Goal: Information Seeking & Learning: Learn about a topic

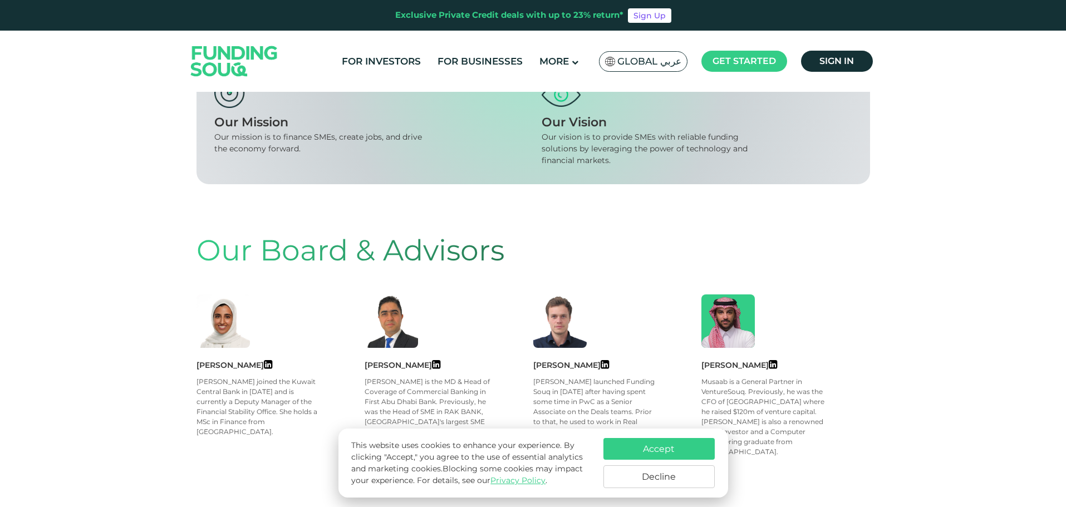
scroll to position [445, 0]
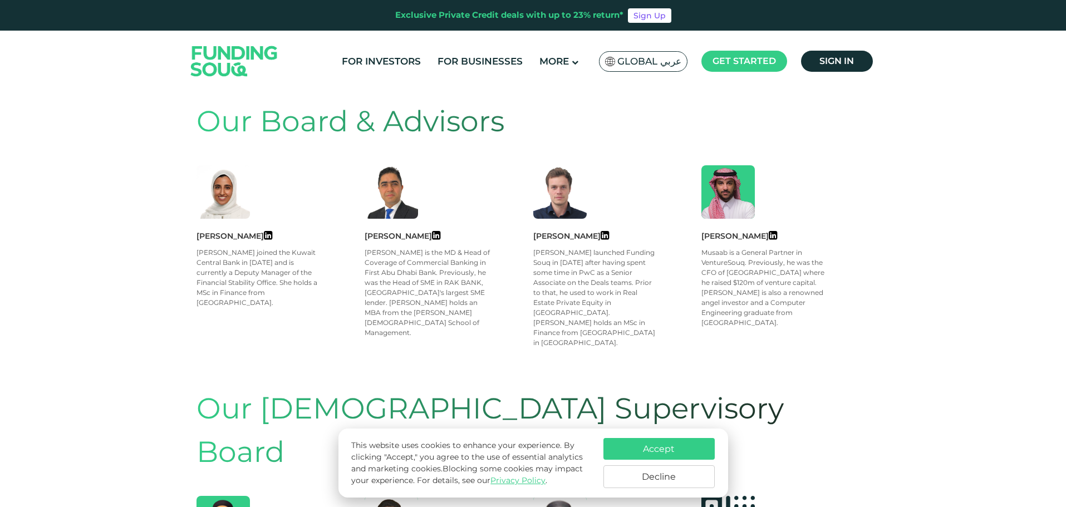
click at [685, 446] on button "Accept" at bounding box center [658, 449] width 111 height 22
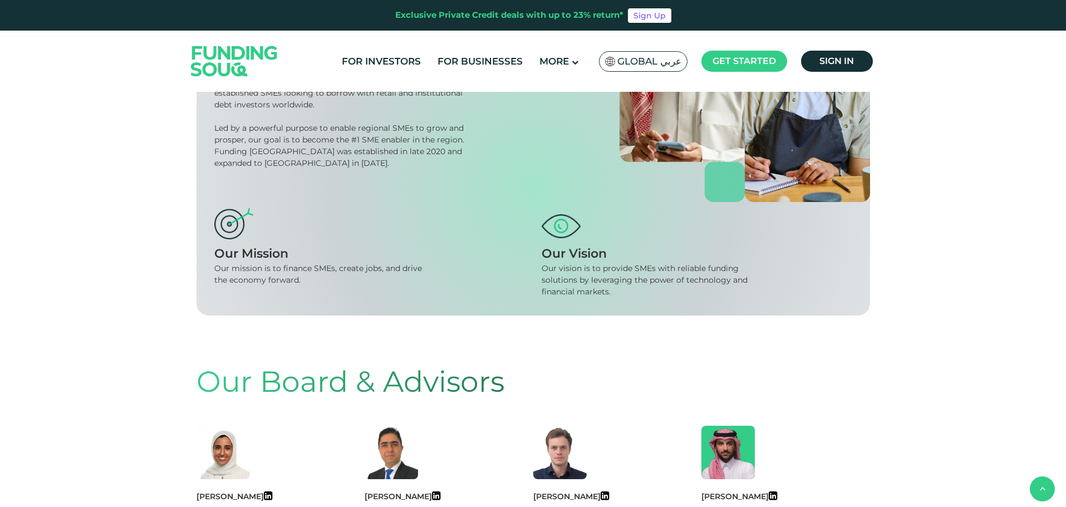
scroll to position [0, 0]
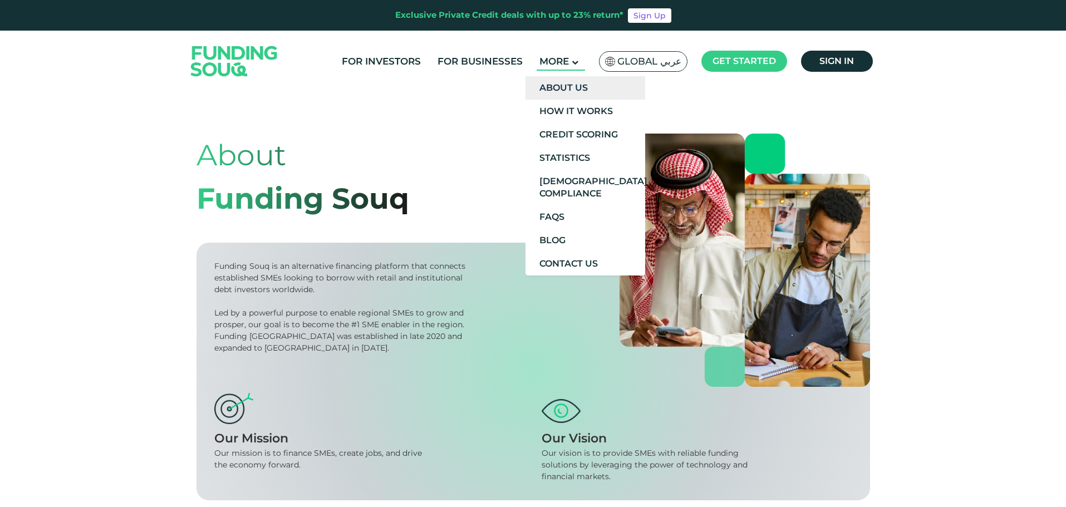
drag, startPoint x: 579, startPoint y: 63, endPoint x: 576, endPoint y: 76, distance: 13.0
click at [576, 71] on li "More About Us How It Works Credit Scoring Statistics" at bounding box center [560, 61] width 48 height 18
click at [571, 106] on link "How It Works" at bounding box center [585, 111] width 120 height 23
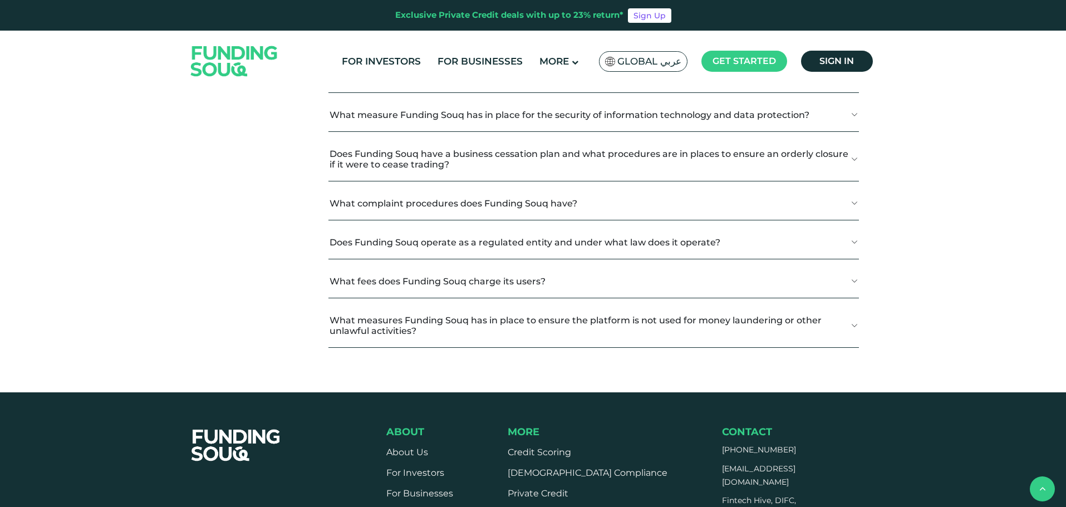
scroll to position [1447, 0]
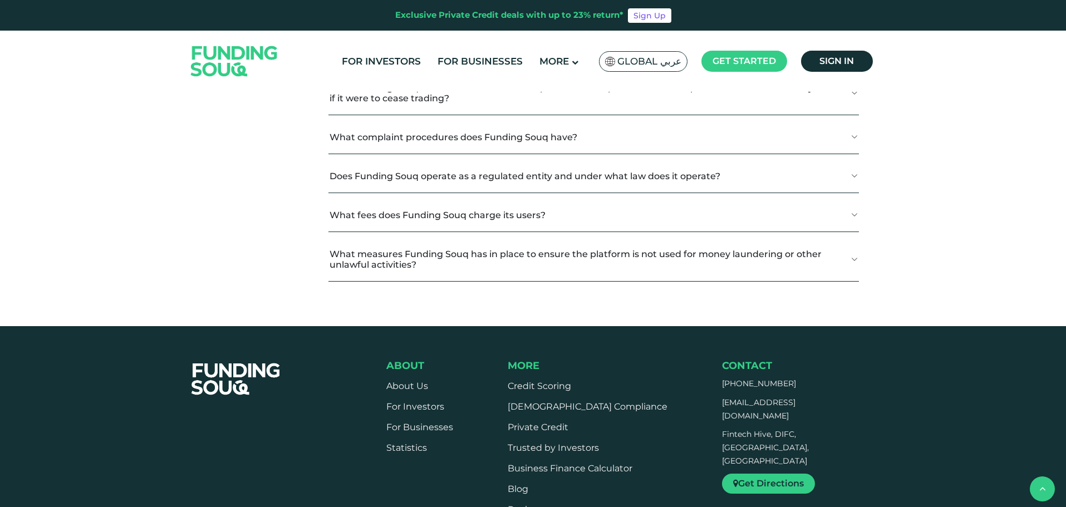
scroll to position [1502, 0]
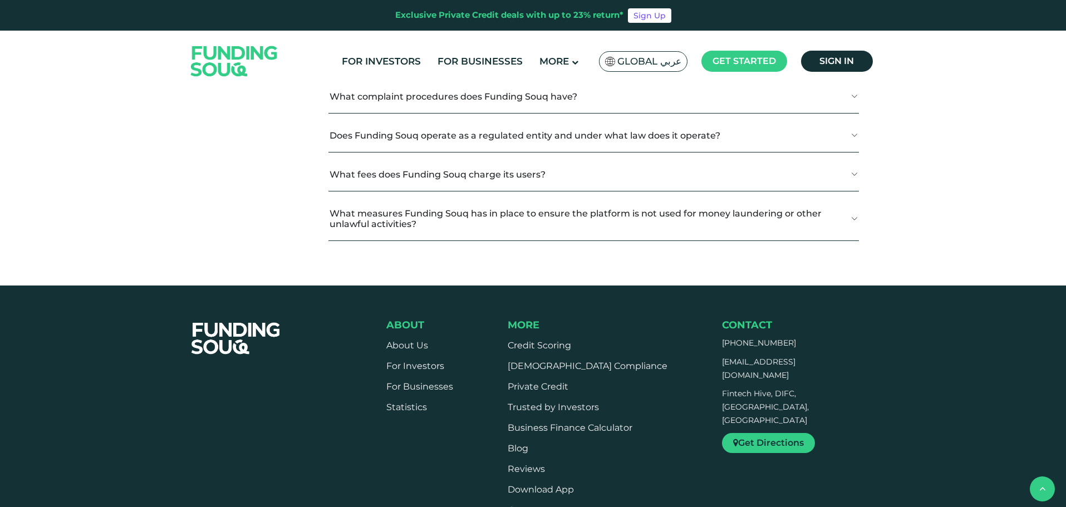
scroll to position [1836, 0]
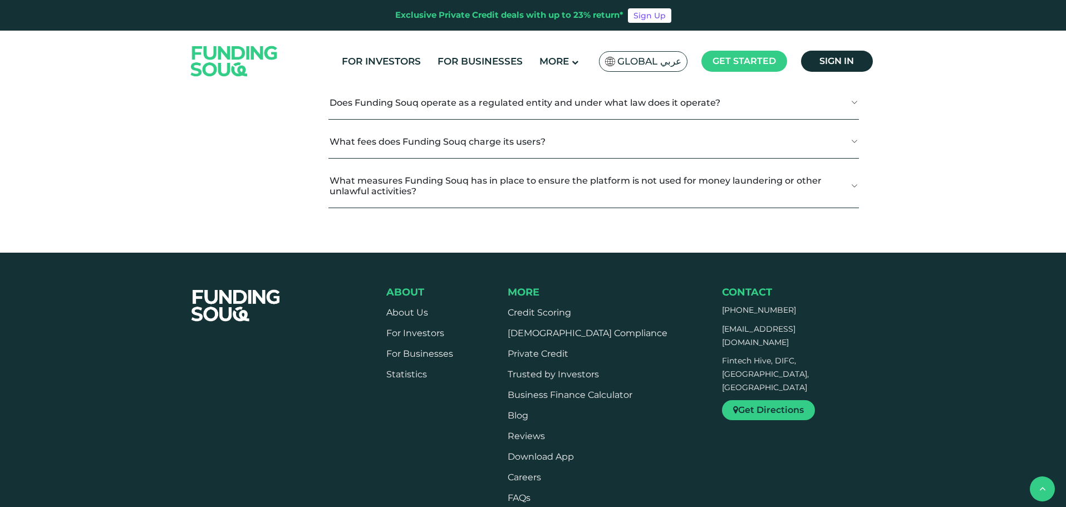
scroll to position [2059, 0]
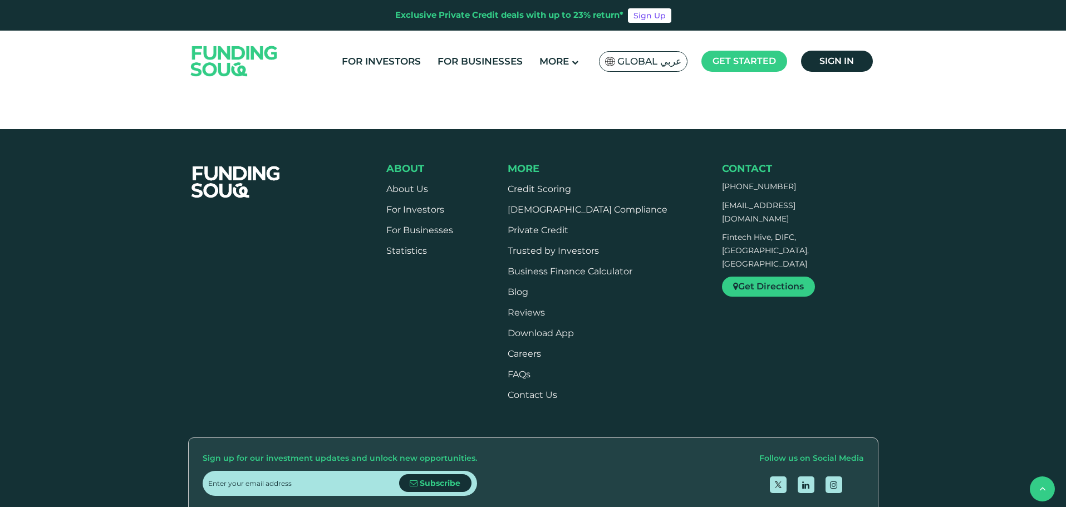
scroll to position [2226, 0]
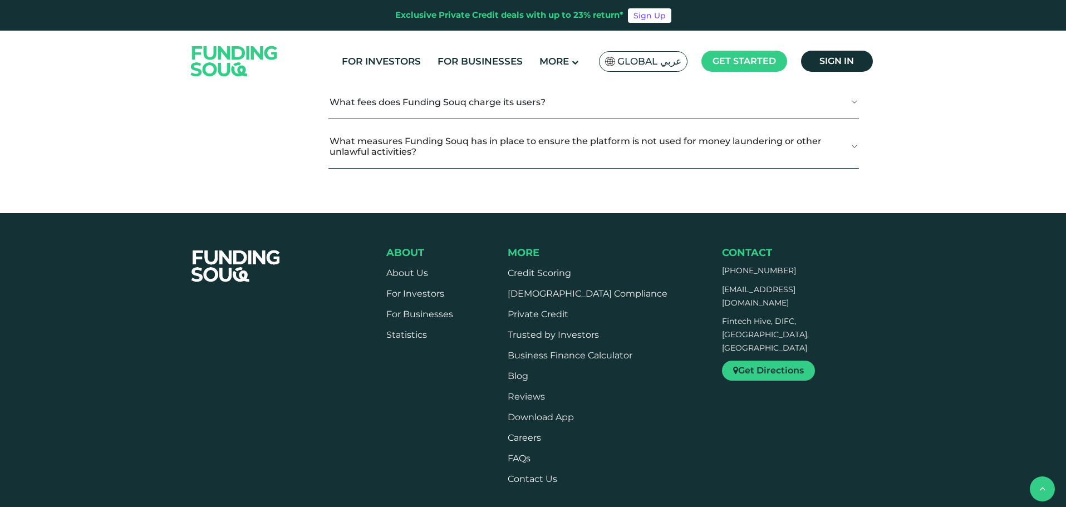
click at [515, 41] on button "What complaint procedures does Funding Souq have?" at bounding box center [593, 24] width 530 height 33
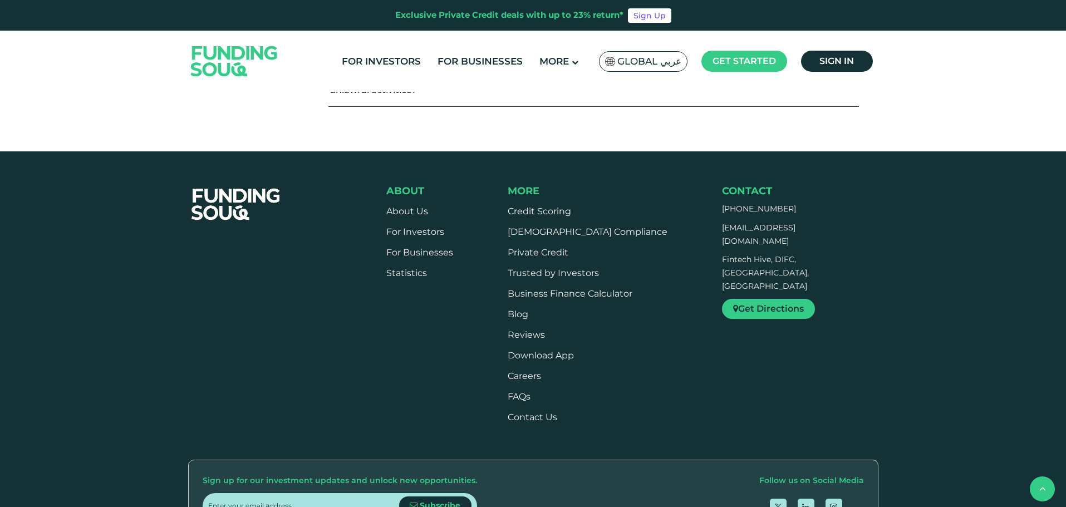
scroll to position [2504, 0]
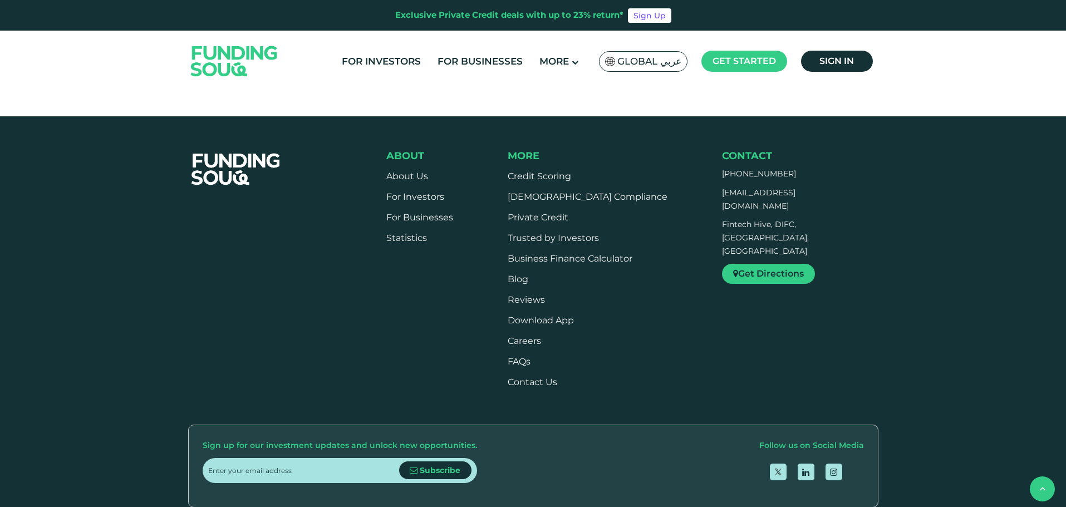
click at [471, 22] on button "What fees does Funding Souq charge its users?" at bounding box center [593, 5] width 530 height 33
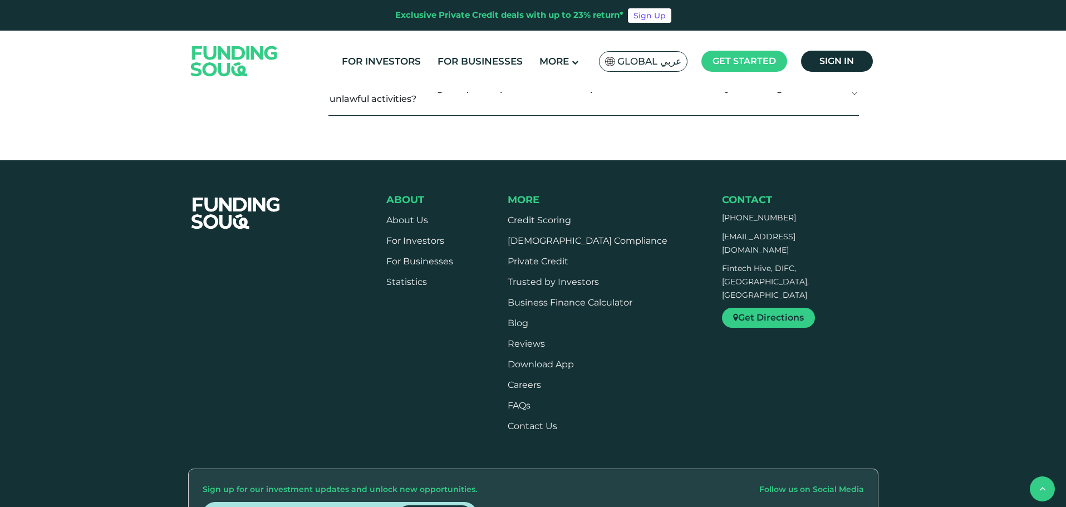
click at [458, 115] on button "What measures Funding Souq has in place to ensure the platform is not used for …" at bounding box center [593, 93] width 530 height 43
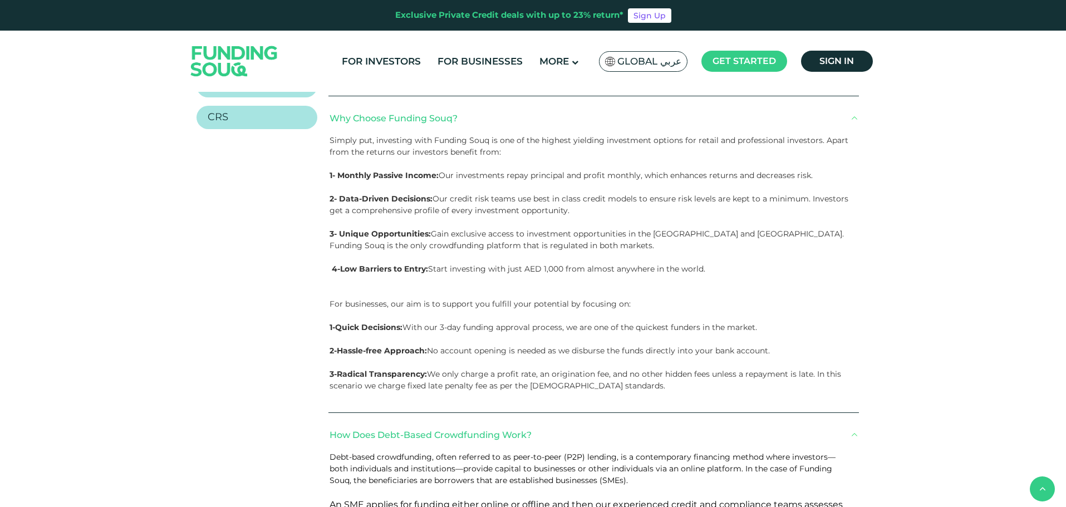
scroll to position [1447, 0]
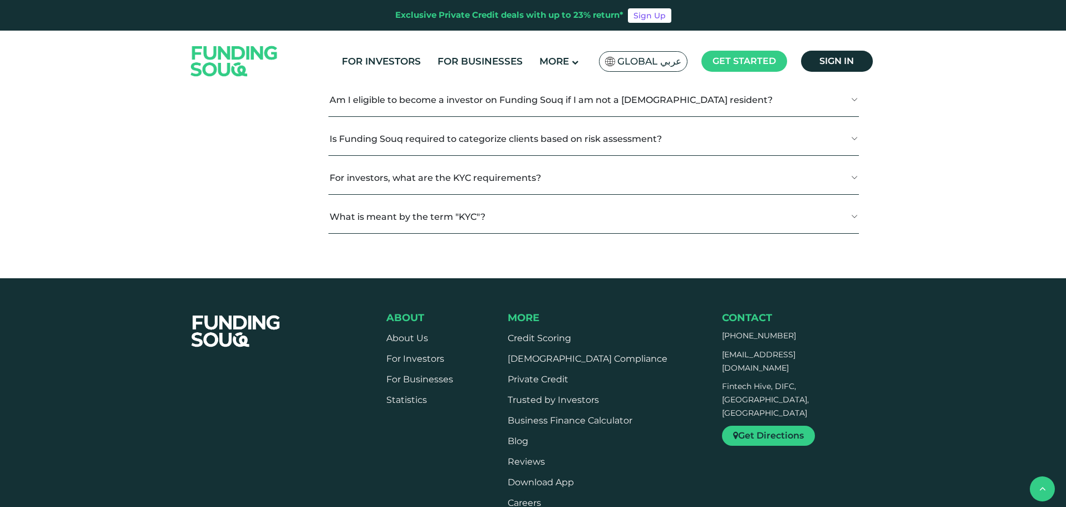
scroll to position [1502, 0]
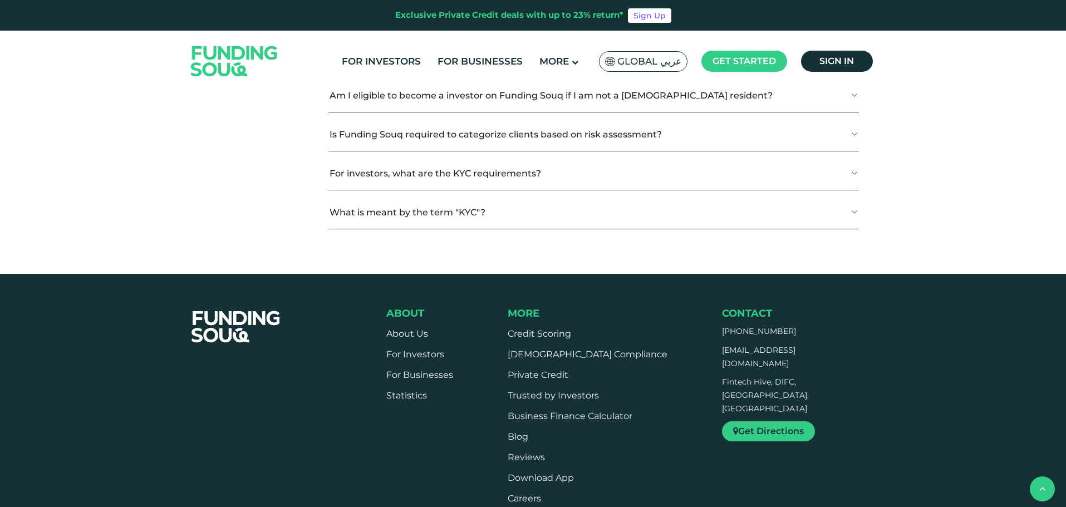
click at [448, 34] on button "If I am abroad or relocate, what happens to my account?" at bounding box center [593, 17] width 530 height 33
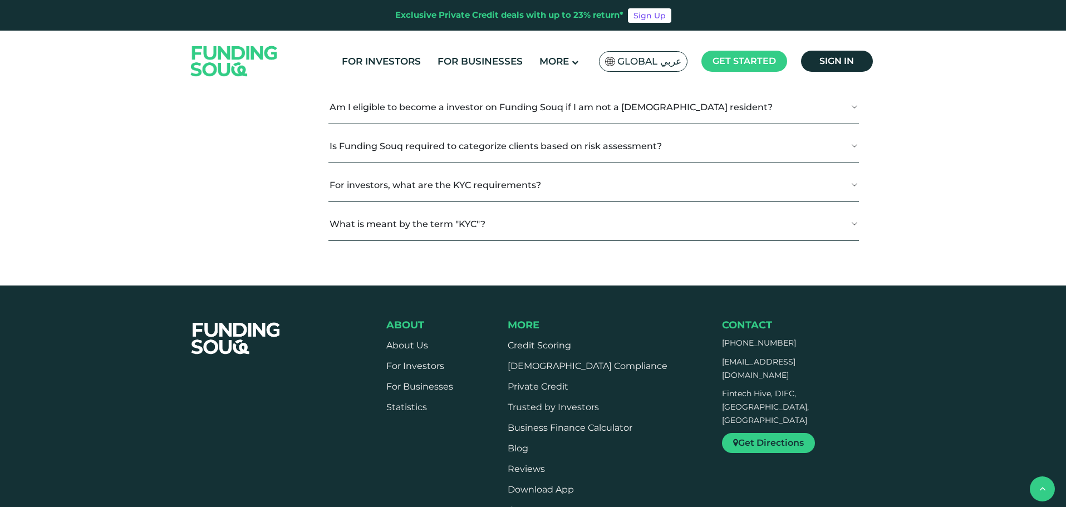
scroll to position [1614, 0]
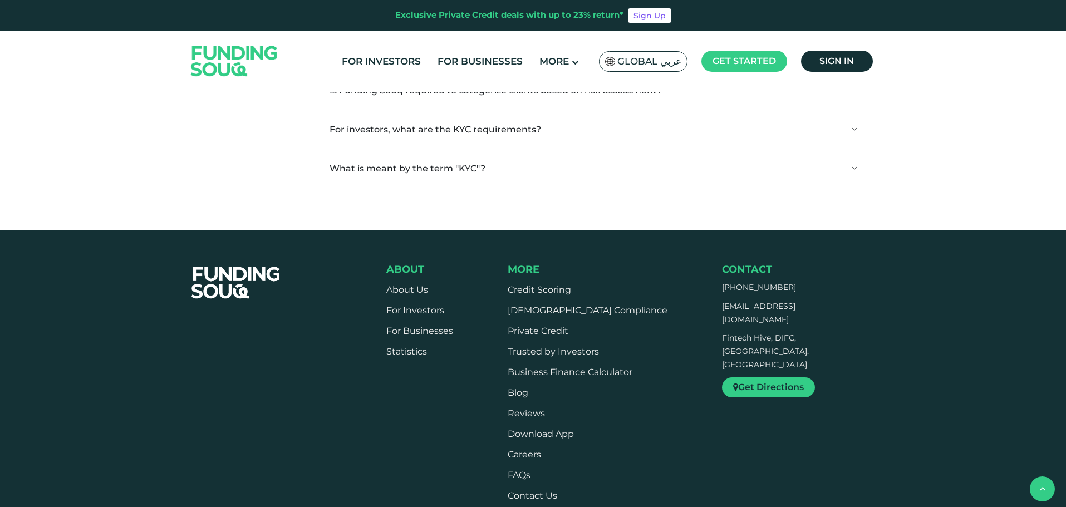
click at [448, 29] on button "Can I become an investor if I am a student or unemployed?" at bounding box center [593, 12] width 530 height 33
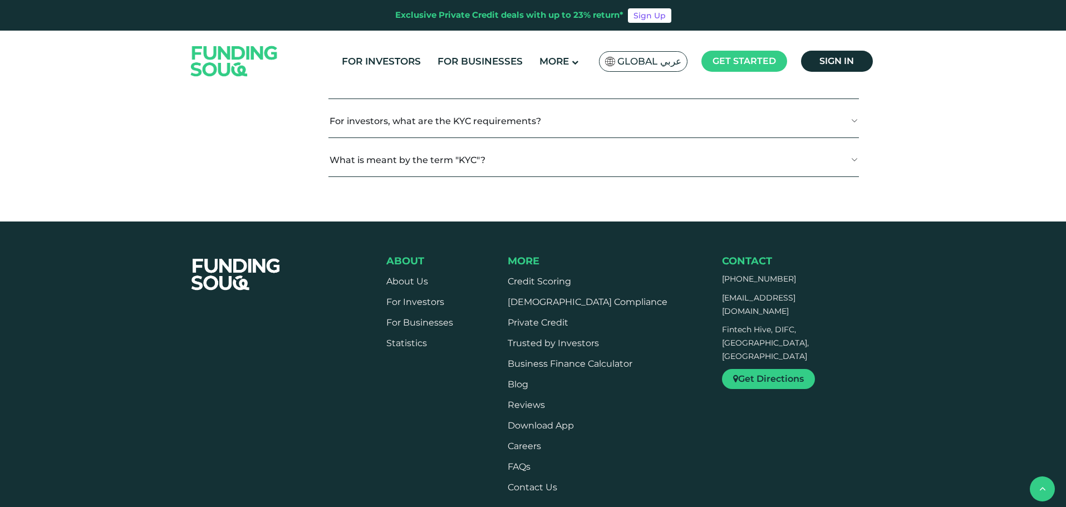
scroll to position [1669, 0]
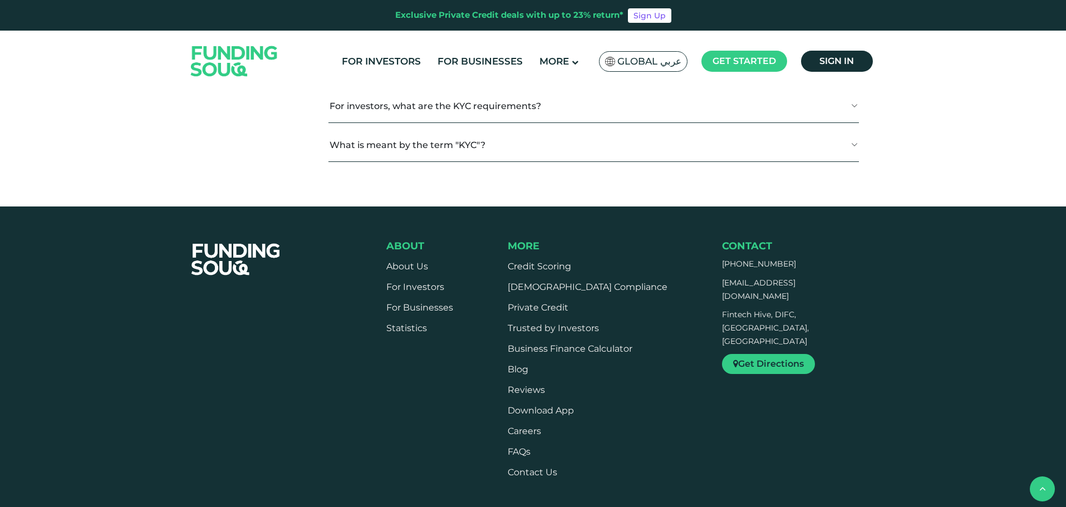
click at [448, 45] on button "Am I eligible to become a investor on Funding Souq if I am not a [DEMOGRAPHIC_D…" at bounding box center [593, 28] width 530 height 33
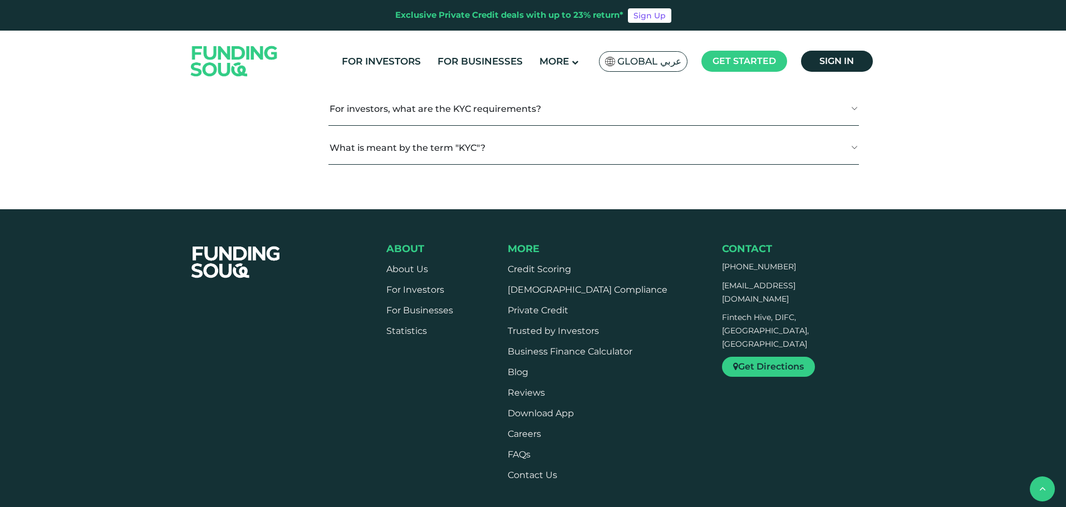
scroll to position [1725, 0]
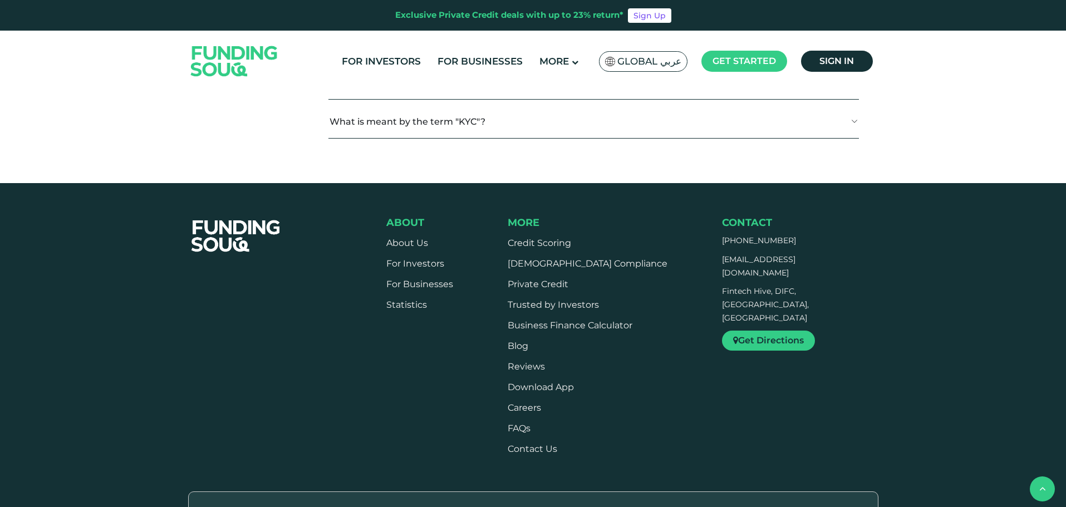
click at [458, 60] on button "Is Funding Souq required to categorize clients based on risk assessment?" at bounding box center [593, 43] width 530 height 33
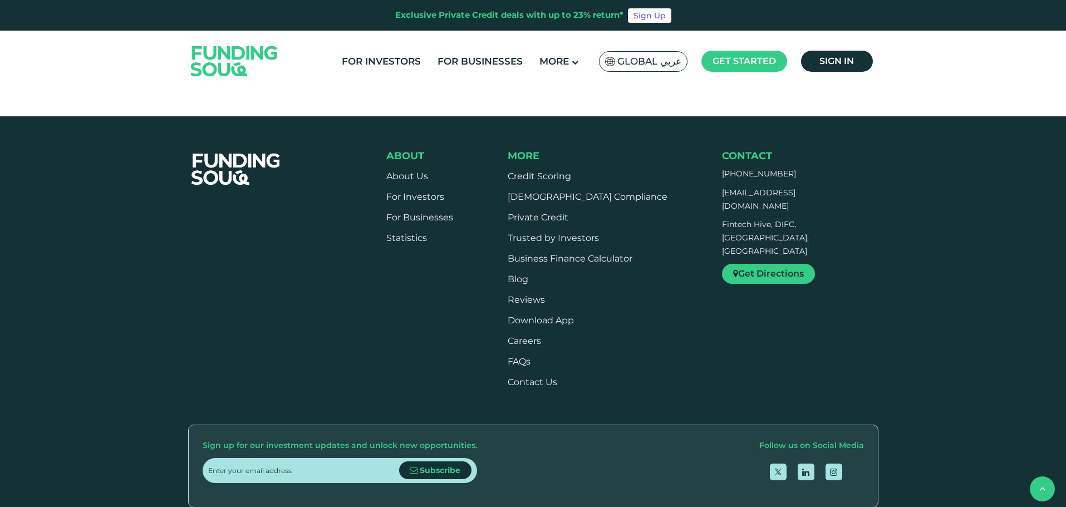
scroll to position [1836, 0]
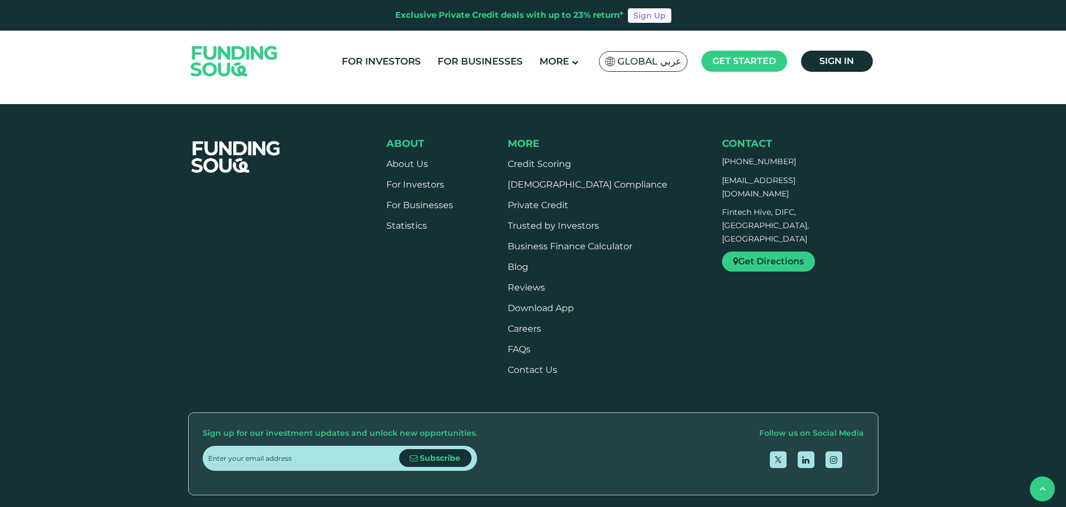
click at [433, 20] on button "For investors, what are the KYC requirements?" at bounding box center [593, 3] width 530 height 33
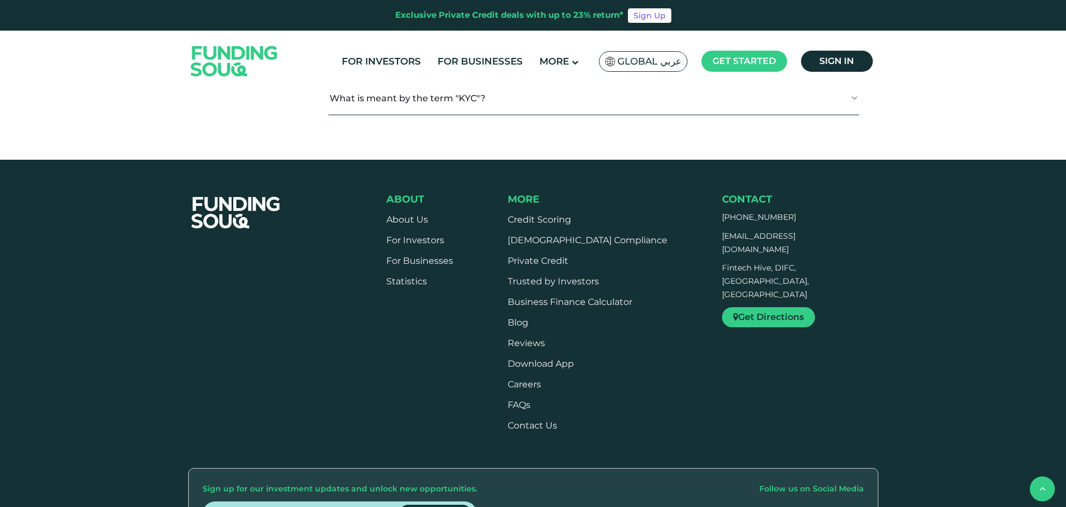
scroll to position [1892, 0]
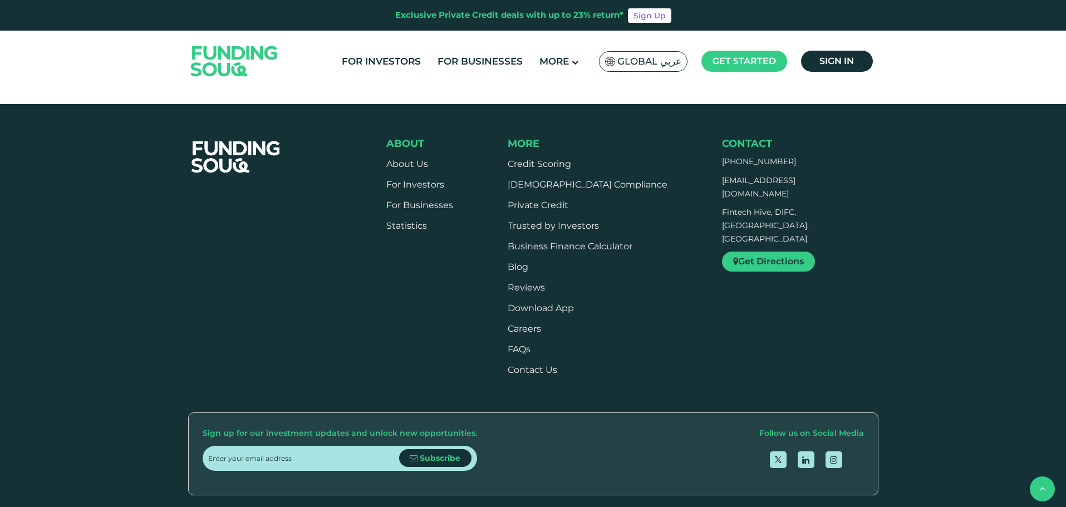
click at [452, 59] on button "What is meant by the term "KYC"?" at bounding box center [593, 42] width 530 height 33
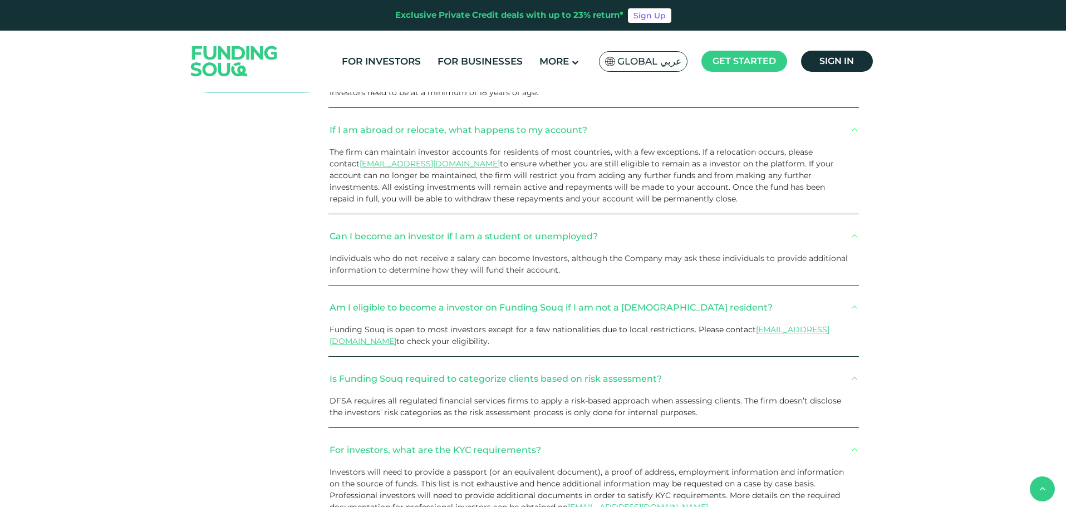
scroll to position [1391, 0]
click at [272, 32] on link "Investors" at bounding box center [256, 19] width 121 height 23
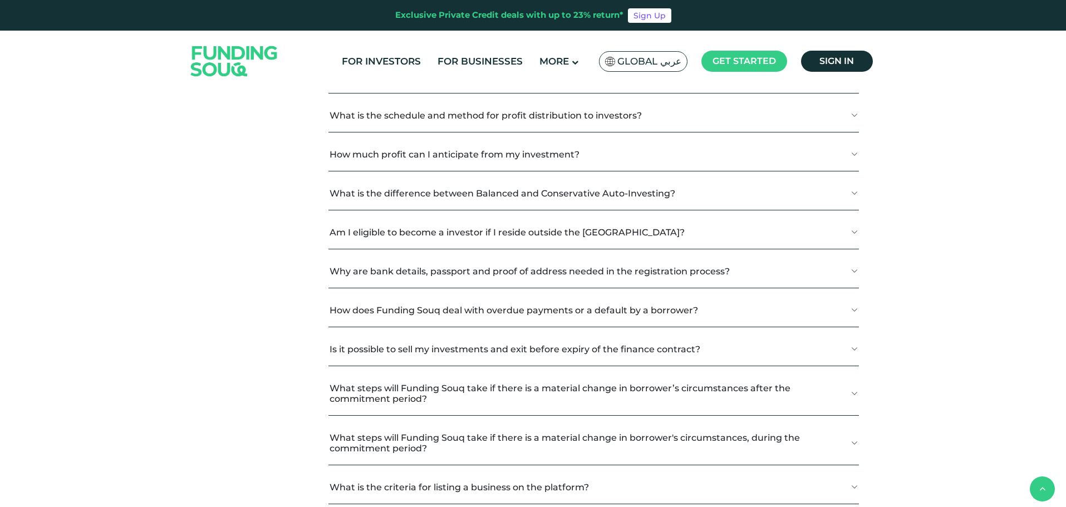
scroll to position [1447, 0]
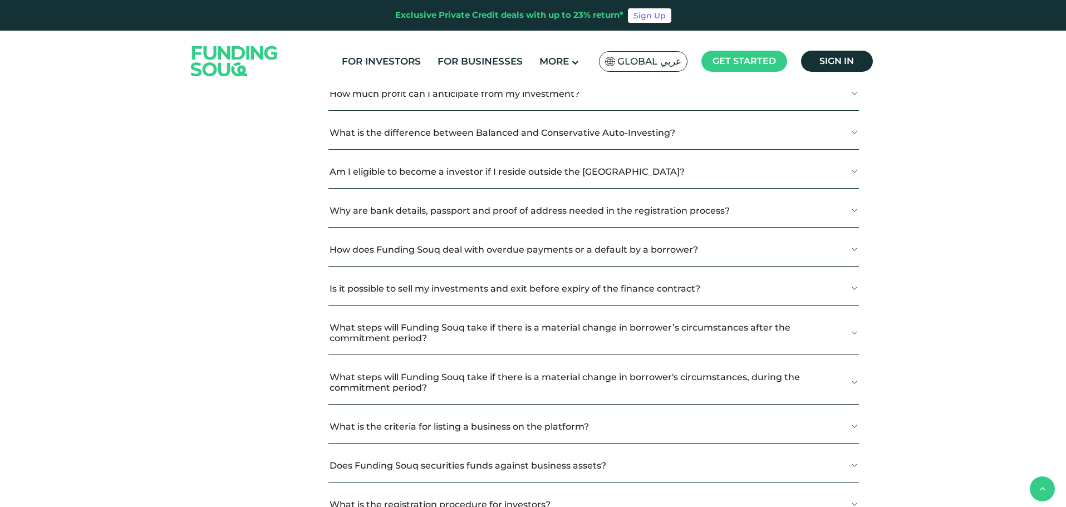
scroll to position [1502, 0]
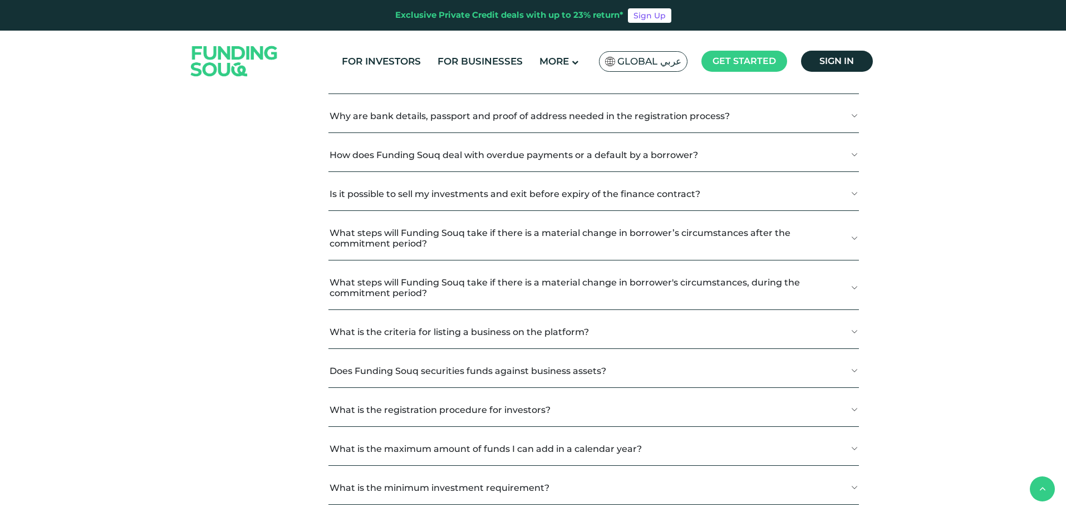
scroll to position [1614, 0]
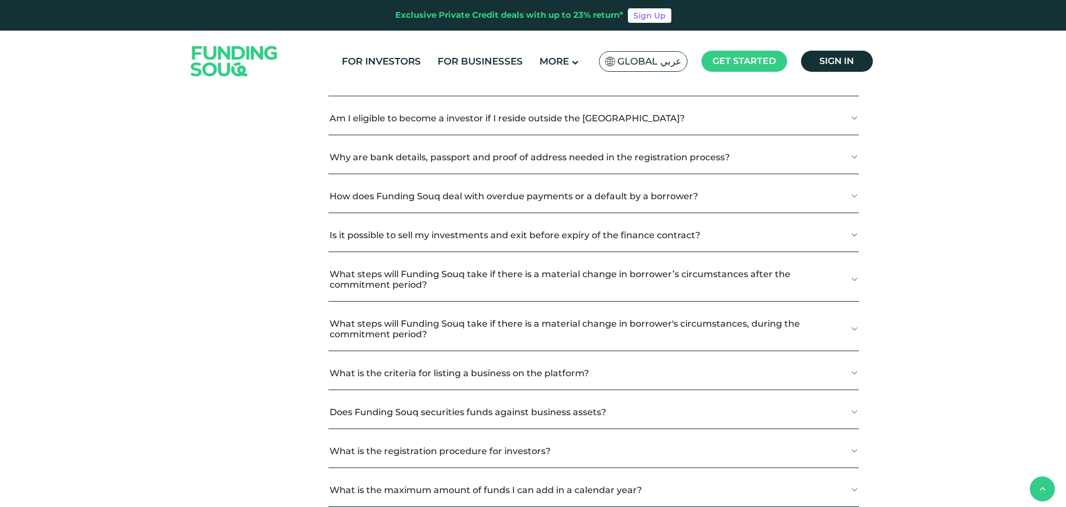
click at [445, 57] on button "How much profit can I anticipate from my investment?" at bounding box center [593, 40] width 530 height 33
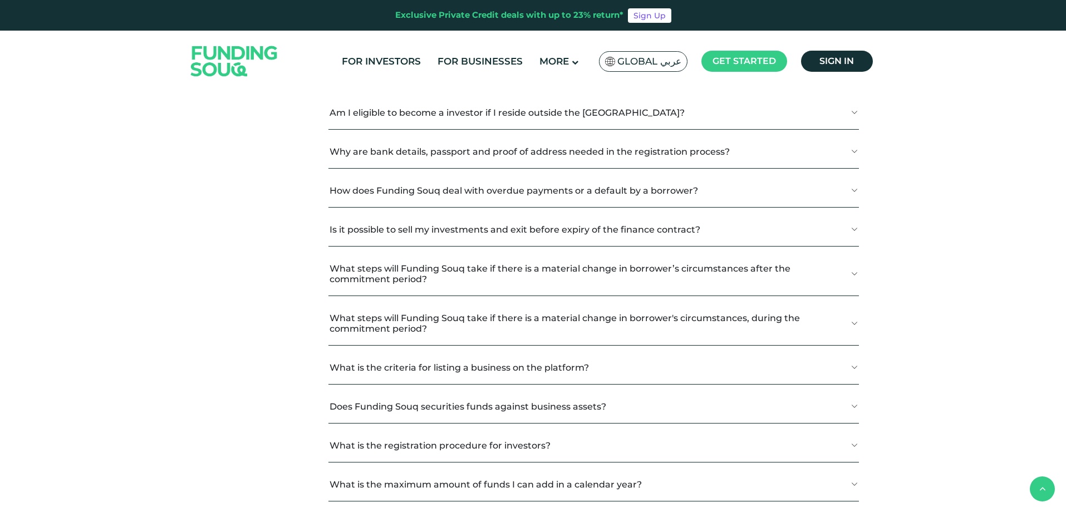
scroll to position [1669, 0]
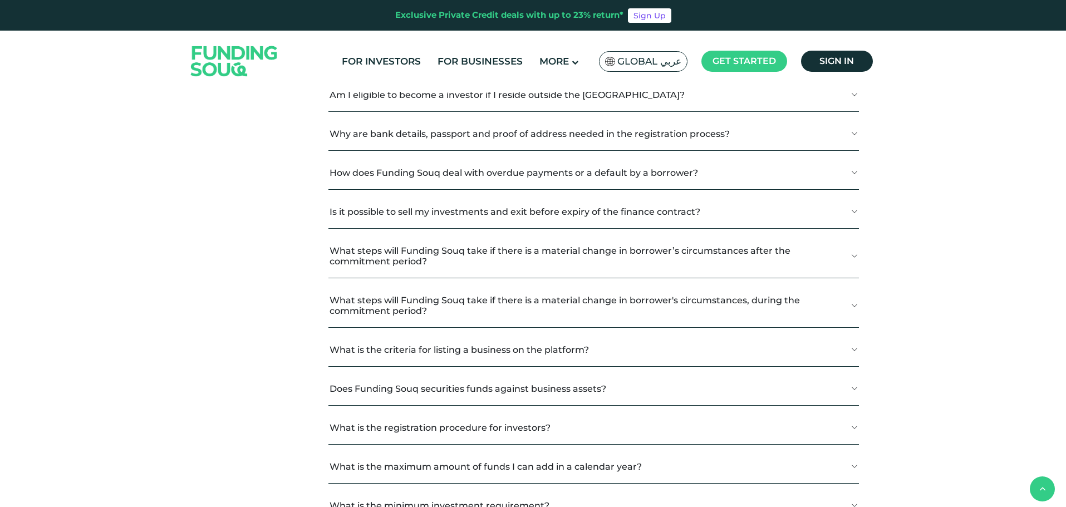
click at [489, 72] on button "What is the difference between Balanced and Conservative Auto-Investing?" at bounding box center [593, 56] width 530 height 33
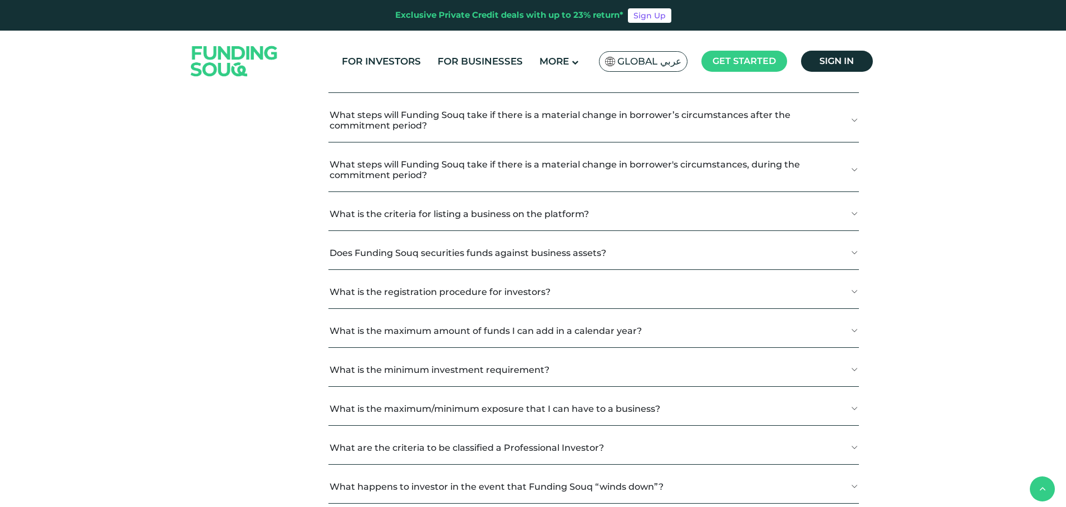
scroll to position [1947, 0]
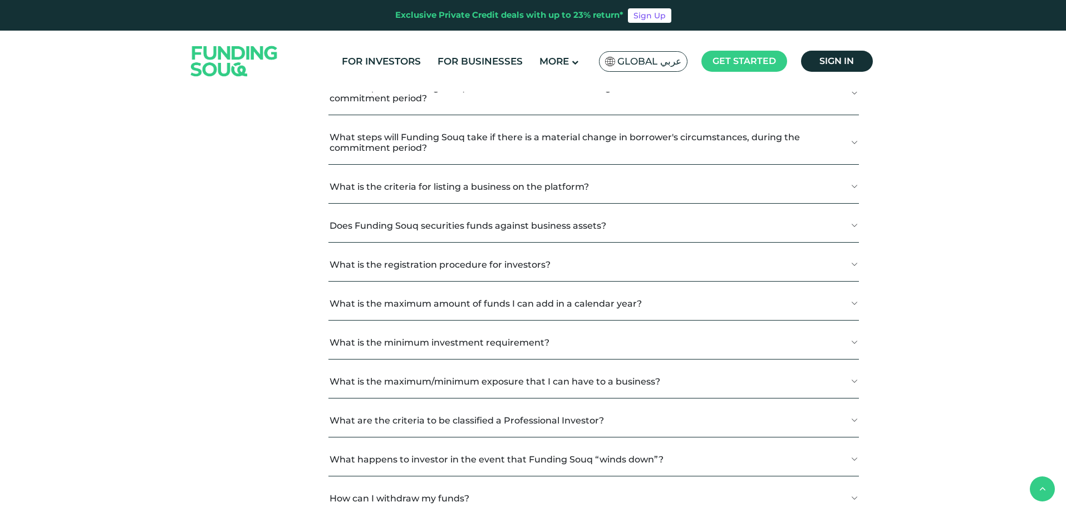
scroll to position [2059, 0]
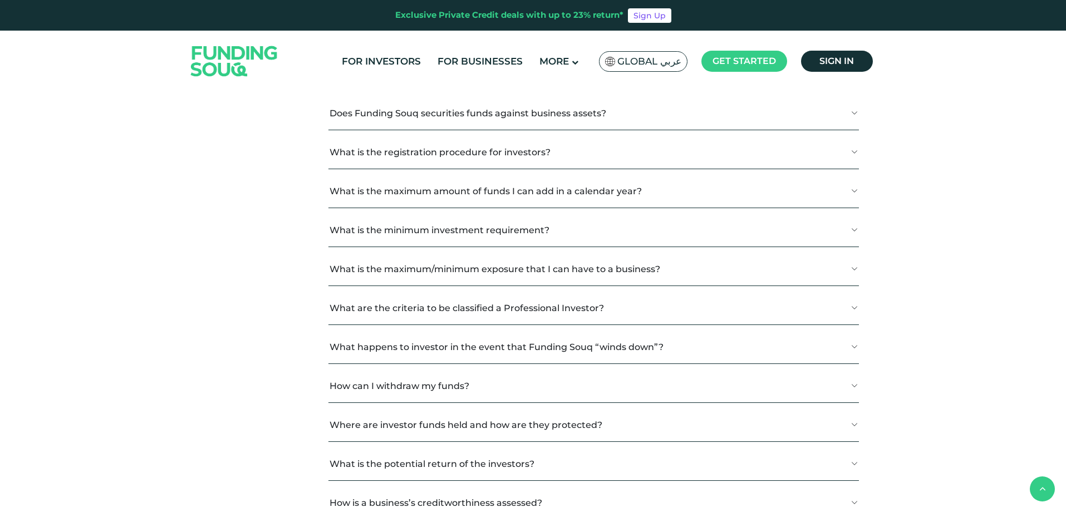
scroll to position [2281, 0]
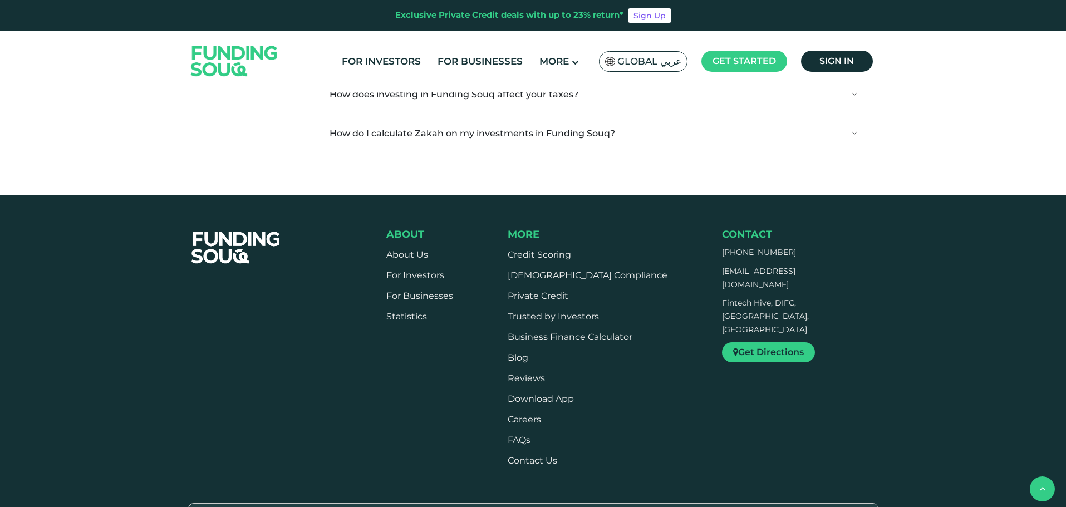
scroll to position [2726, 0]
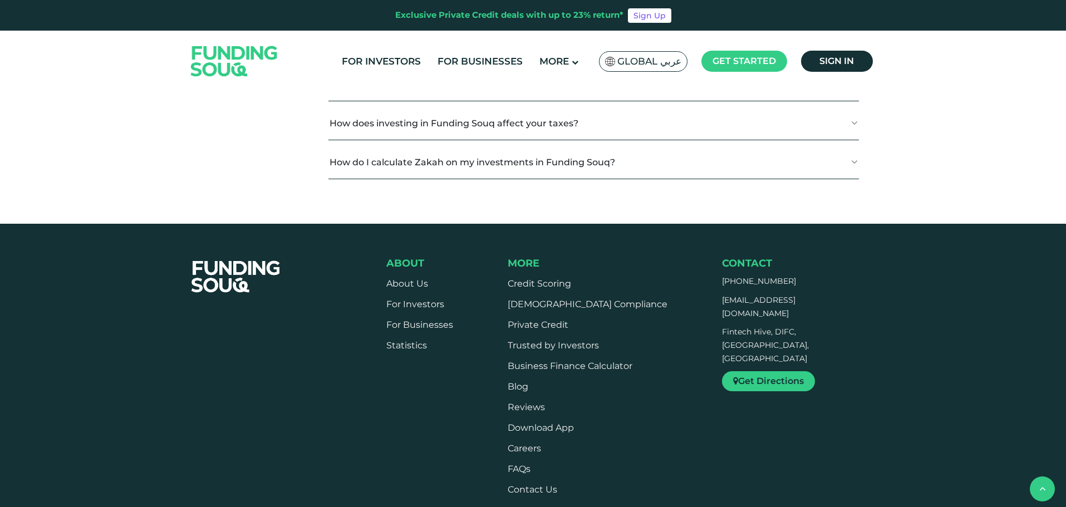
scroll to position [2838, 0]
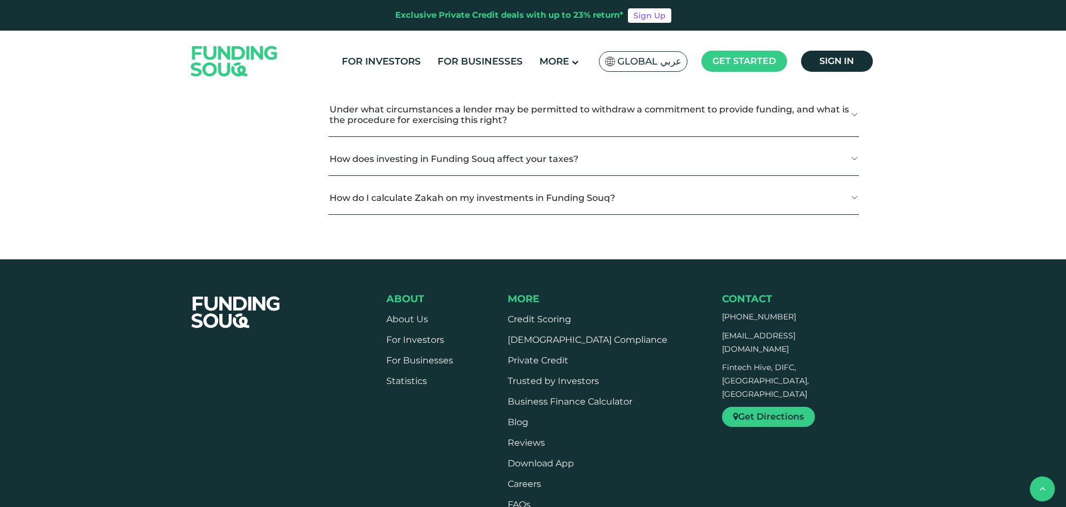
scroll to position [2893, 0]
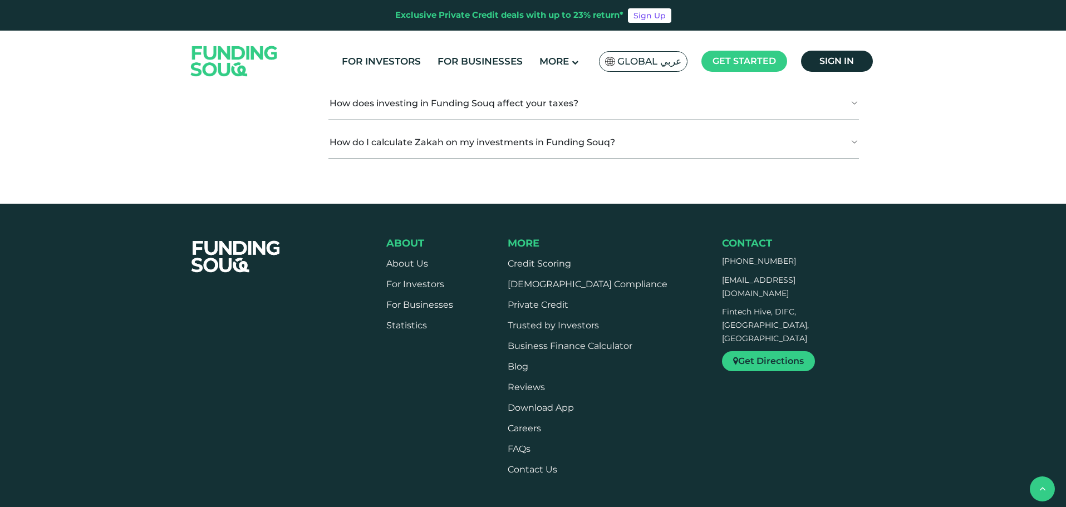
click at [466, 31] on button "Who is eligible to invest with Funding Souq ?" at bounding box center [593, 14] width 530 height 33
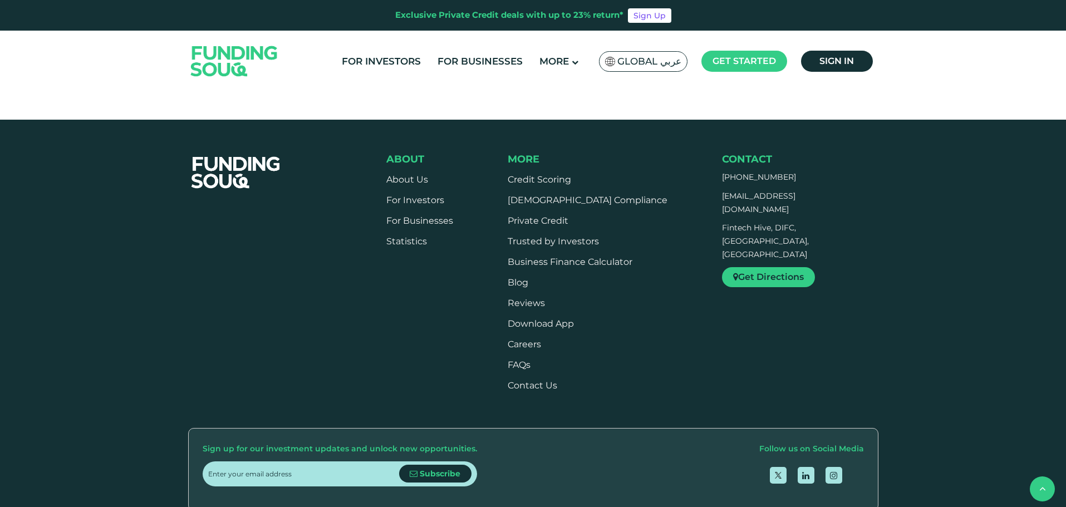
scroll to position [3005, 0]
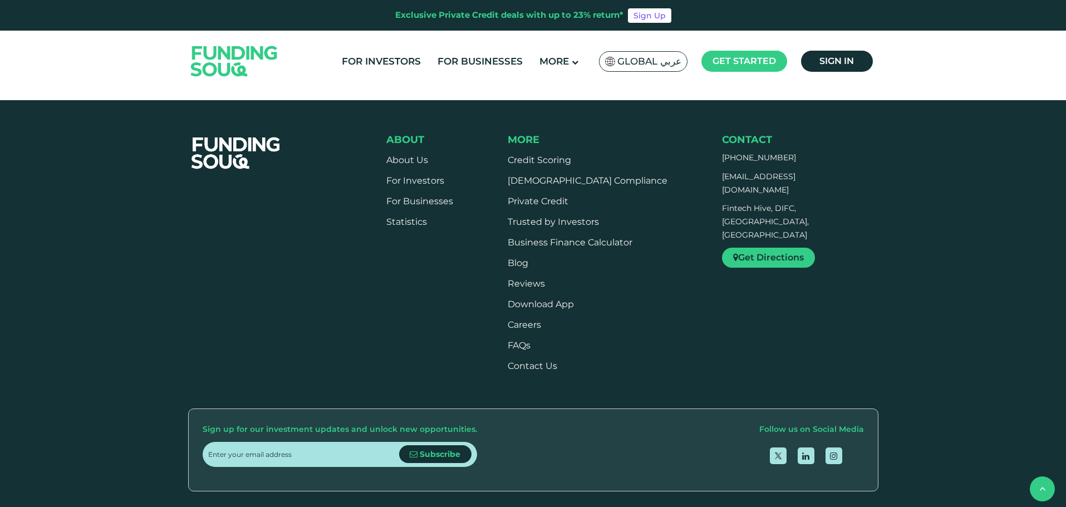
scroll to position [3116, 0]
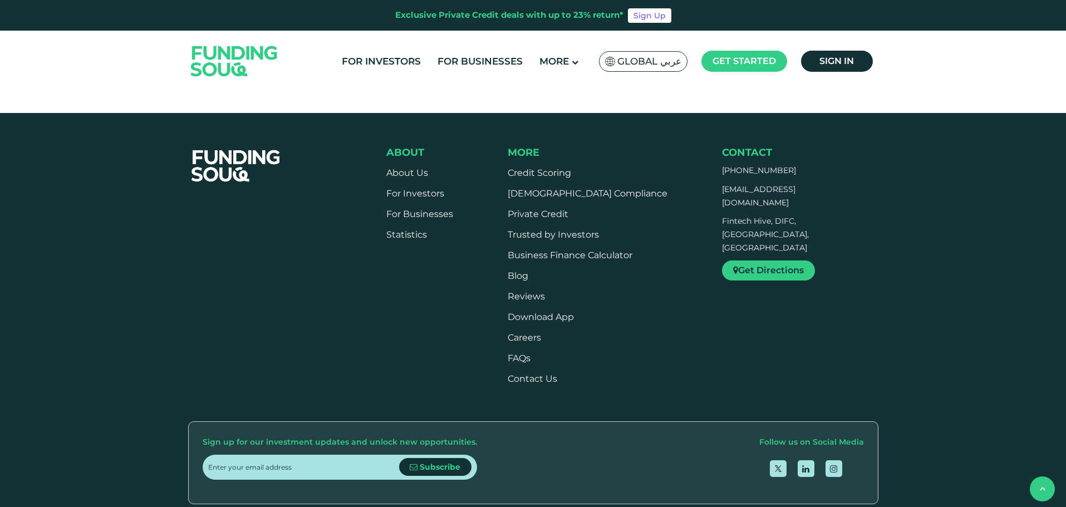
click at [438, 68] on button "How do I calculate Zakah on my investments in Funding Souq?" at bounding box center [593, 51] width 530 height 33
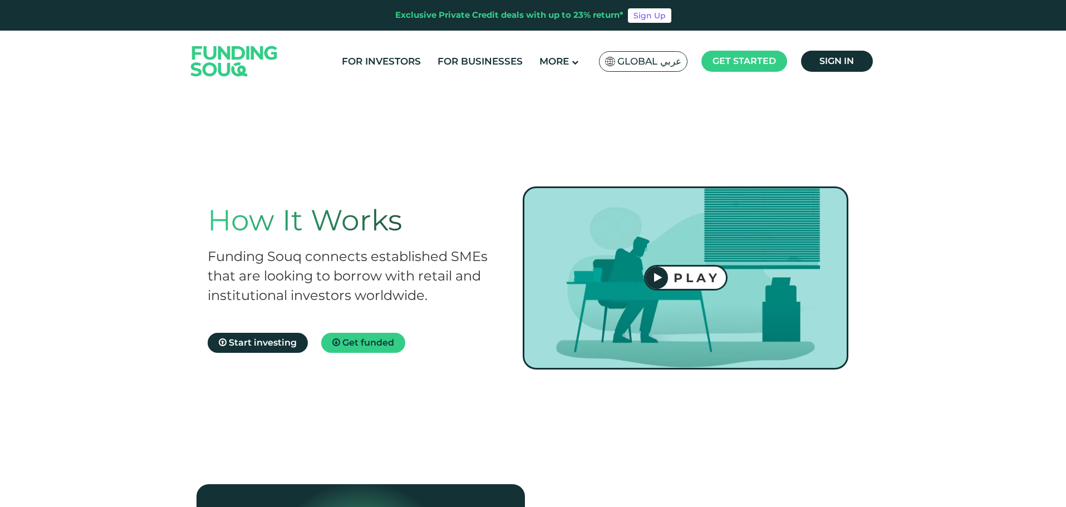
scroll to position [0, 0]
